Goal: Task Accomplishment & Management: Use online tool/utility

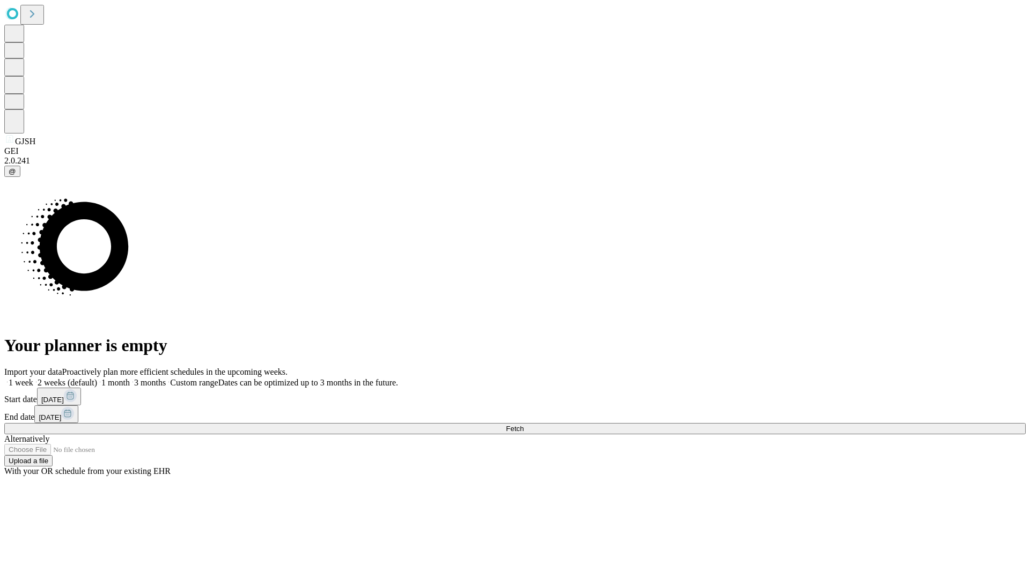
click at [97, 378] on label "2 weeks (default)" at bounding box center [65, 382] width 64 height 9
click at [524, 425] on span "Fetch" at bounding box center [515, 429] width 18 height 8
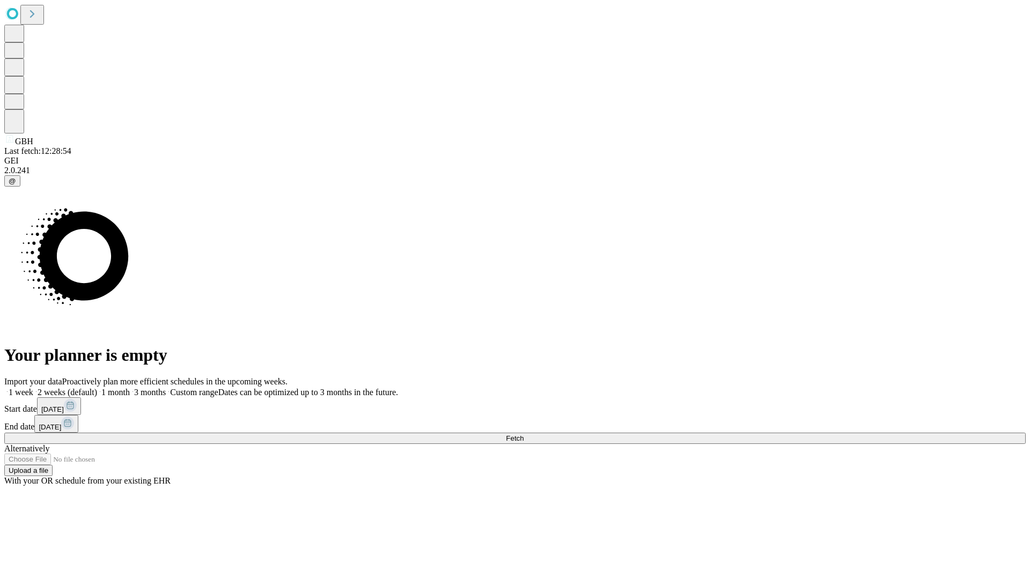
click at [97, 388] on label "2 weeks (default)" at bounding box center [65, 392] width 64 height 9
click at [524, 435] on span "Fetch" at bounding box center [515, 439] width 18 height 8
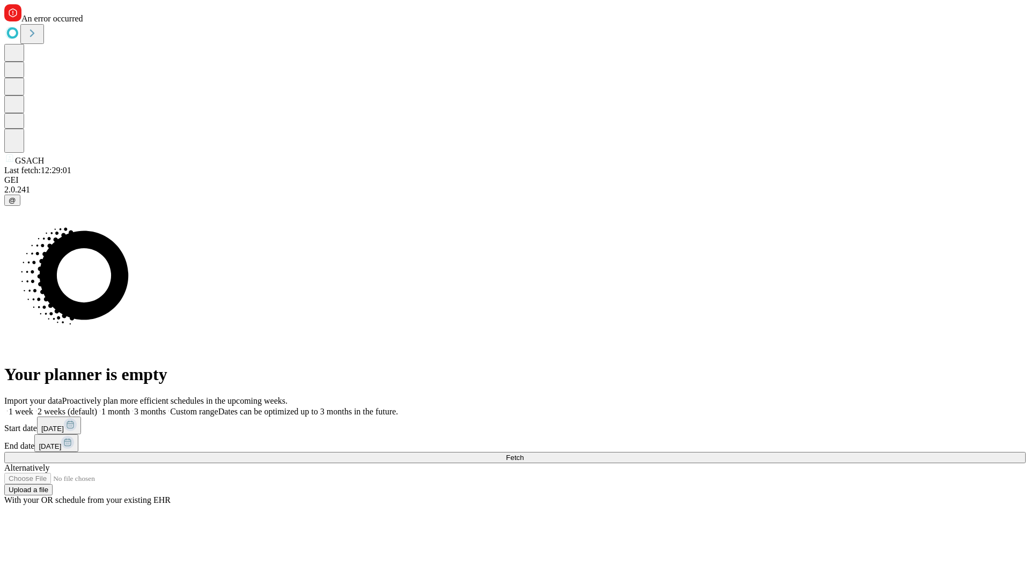
click at [524, 454] on span "Fetch" at bounding box center [515, 458] width 18 height 8
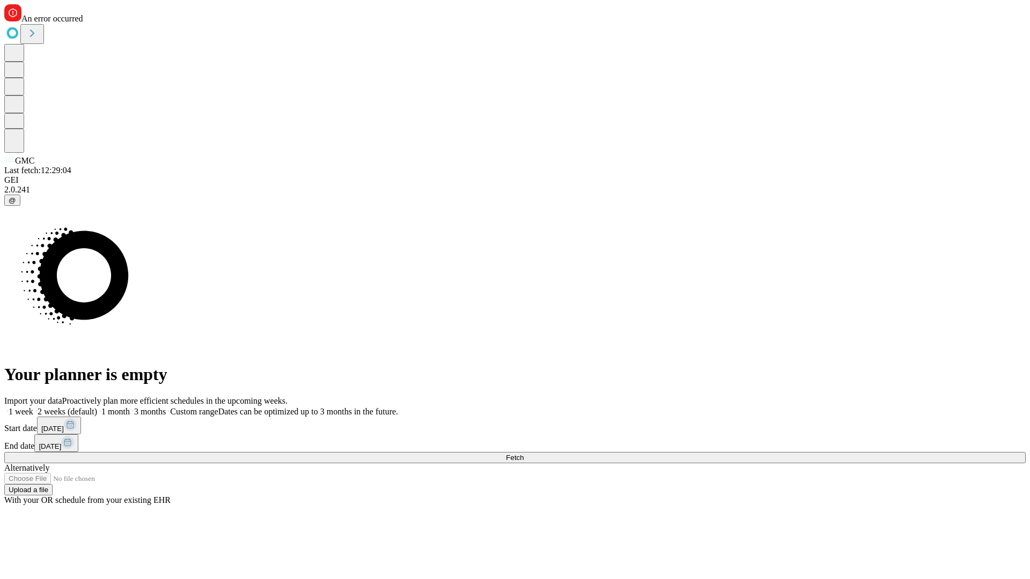
click at [97, 407] on label "2 weeks (default)" at bounding box center [65, 411] width 64 height 9
click at [524, 454] on span "Fetch" at bounding box center [515, 458] width 18 height 8
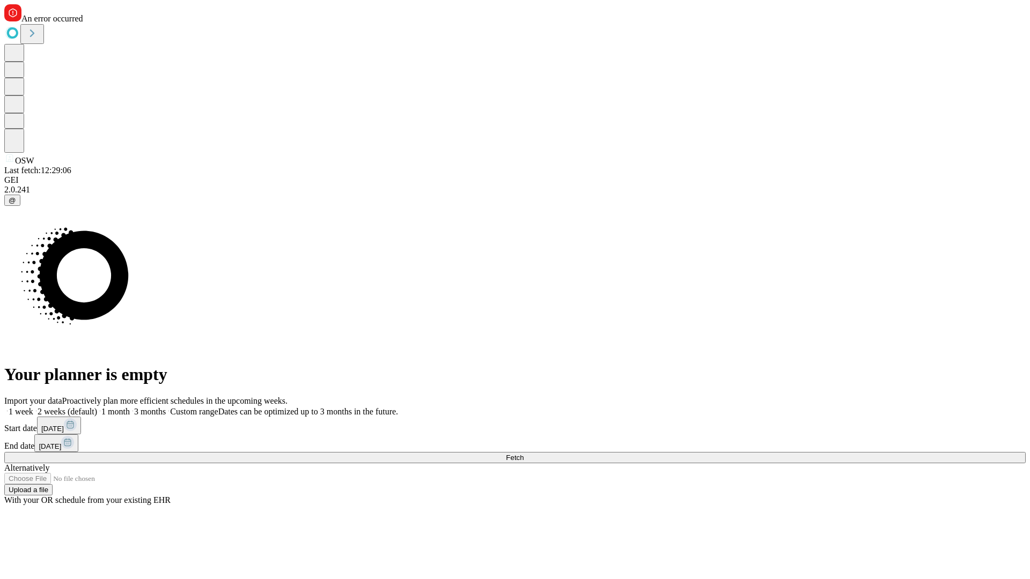
click at [97, 407] on label "2 weeks (default)" at bounding box center [65, 411] width 64 height 9
click at [524, 454] on span "Fetch" at bounding box center [515, 458] width 18 height 8
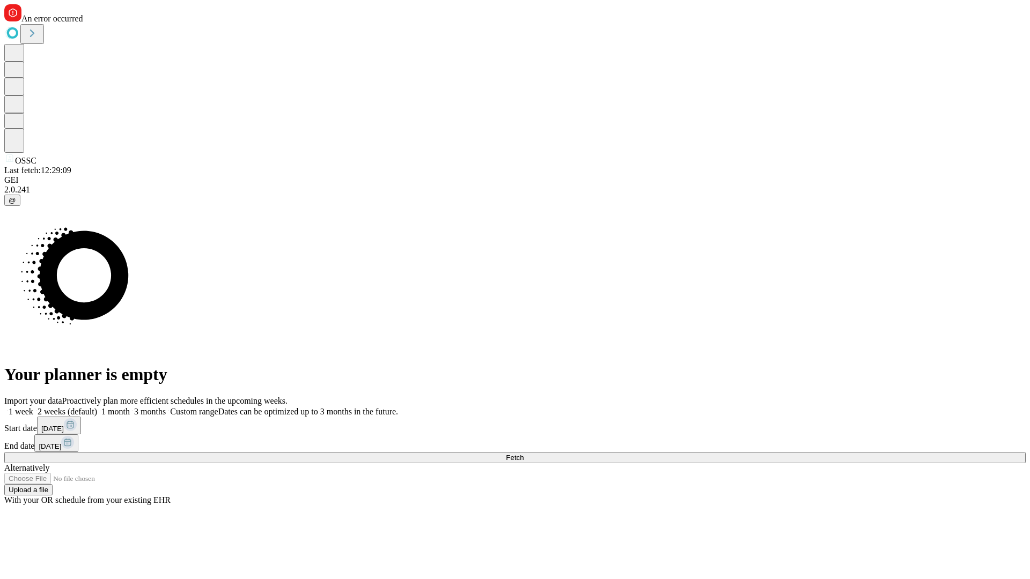
click at [97, 407] on label "2 weeks (default)" at bounding box center [65, 411] width 64 height 9
click at [524, 454] on span "Fetch" at bounding box center [515, 458] width 18 height 8
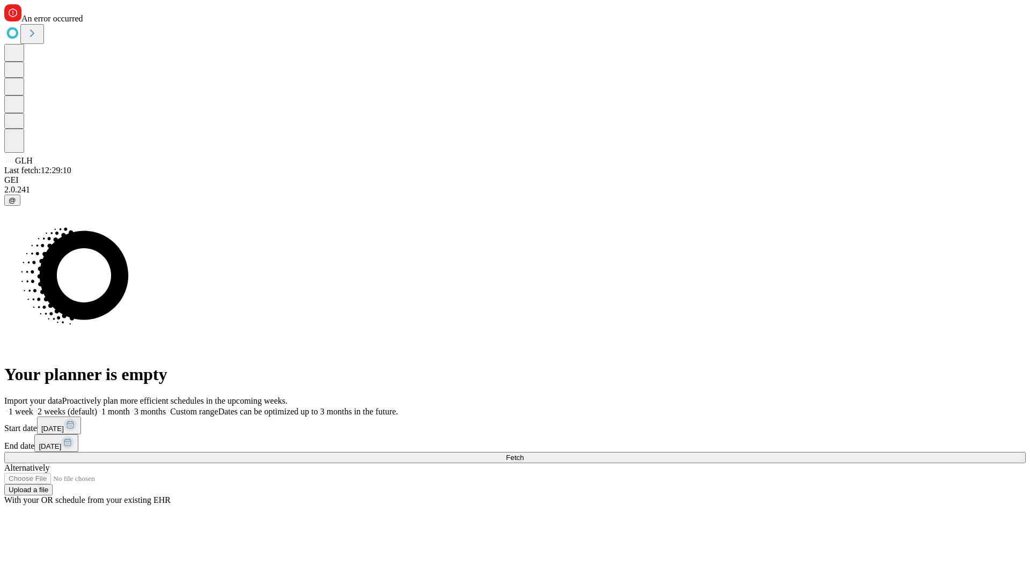
click at [524, 454] on span "Fetch" at bounding box center [515, 458] width 18 height 8
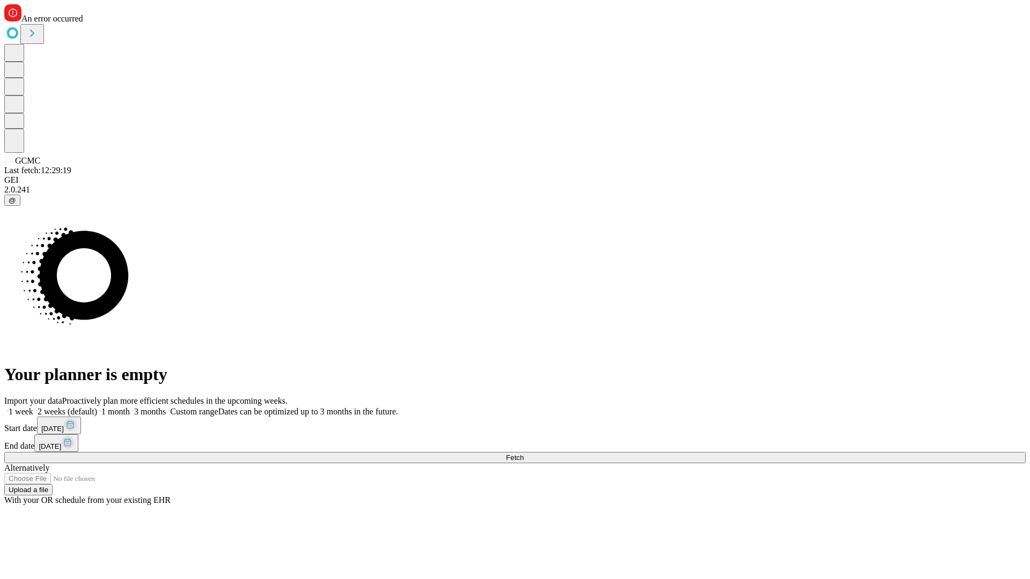
click at [97, 407] on label "2 weeks (default)" at bounding box center [65, 411] width 64 height 9
click at [524, 454] on span "Fetch" at bounding box center [515, 458] width 18 height 8
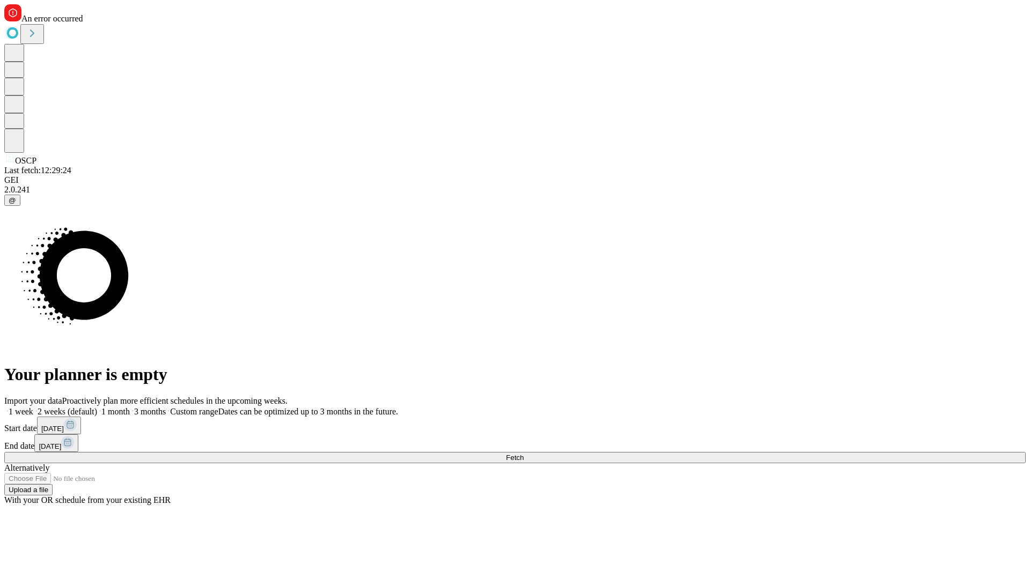
click at [97, 407] on label "2 weeks (default)" at bounding box center [65, 411] width 64 height 9
click at [524, 454] on span "Fetch" at bounding box center [515, 458] width 18 height 8
